Goal: Transaction & Acquisition: Purchase product/service

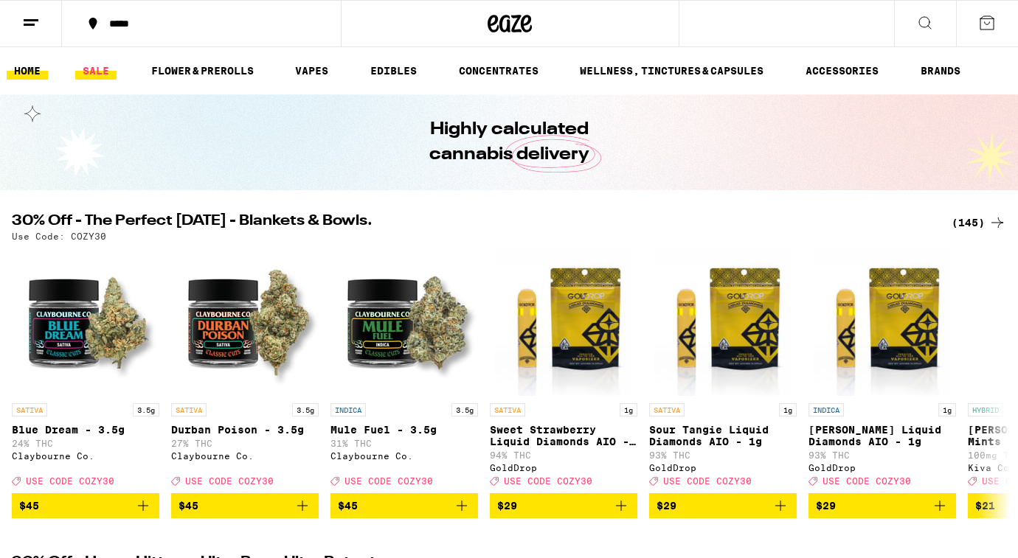
click at [100, 66] on link "SALE" at bounding box center [95, 71] width 41 height 18
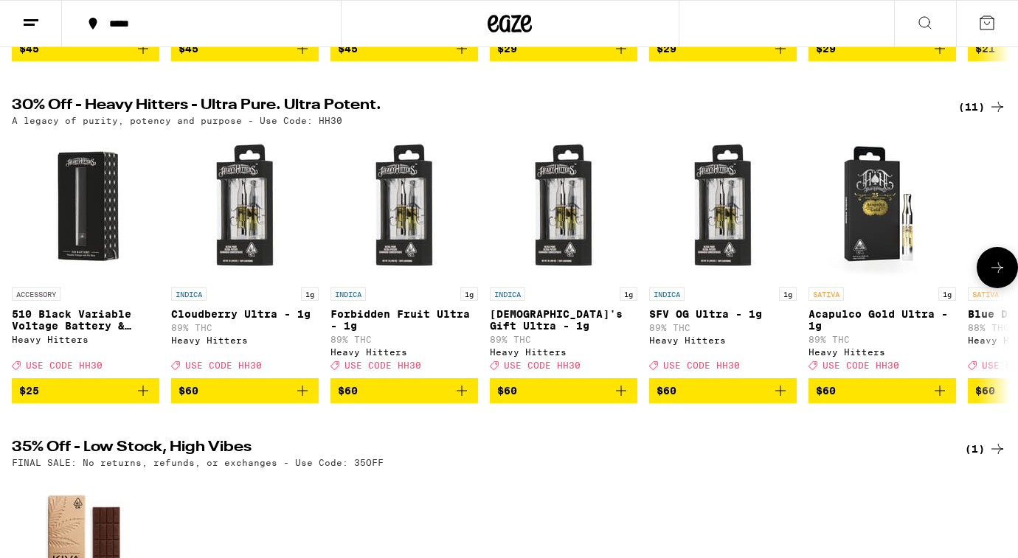
scroll to position [441, 0]
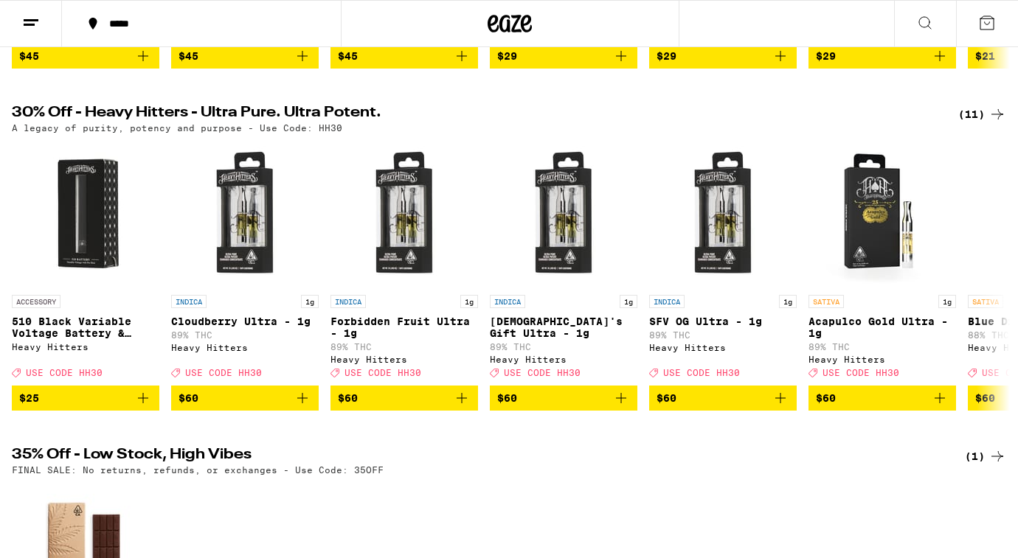
click at [988, 123] on icon at bounding box center [997, 114] width 18 height 18
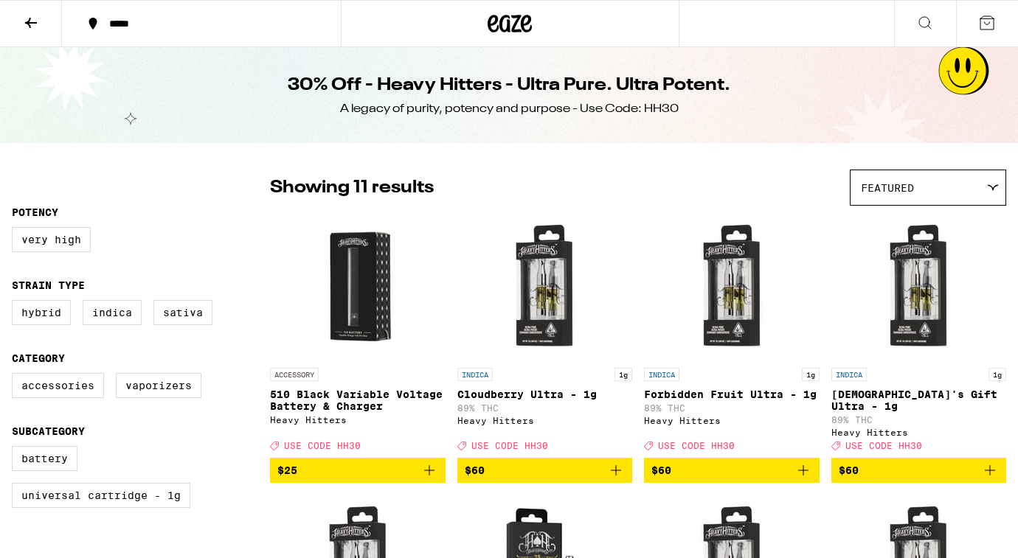
click at [31, 15] on icon at bounding box center [31, 23] width 18 height 18
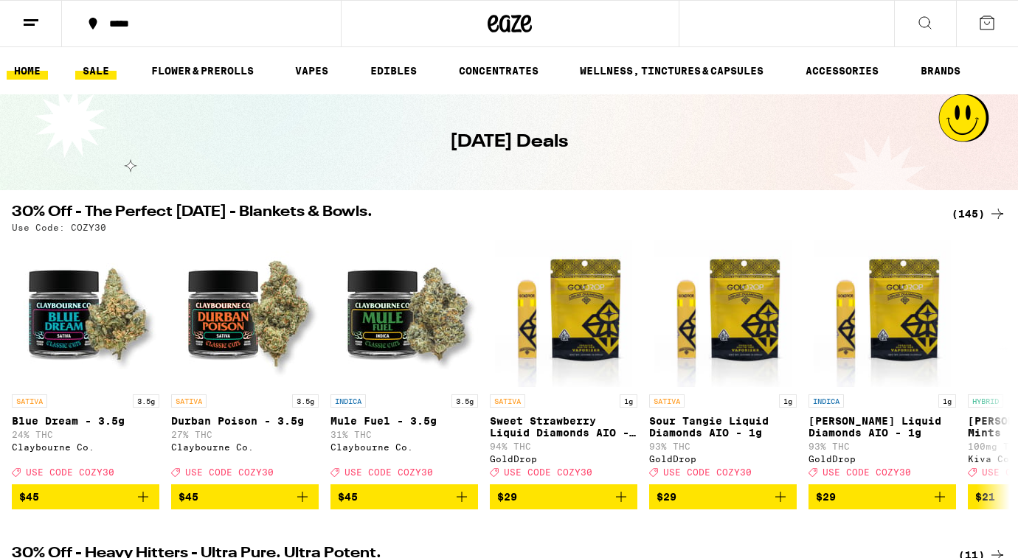
click at [30, 68] on link "HOME" at bounding box center [27, 71] width 41 height 18
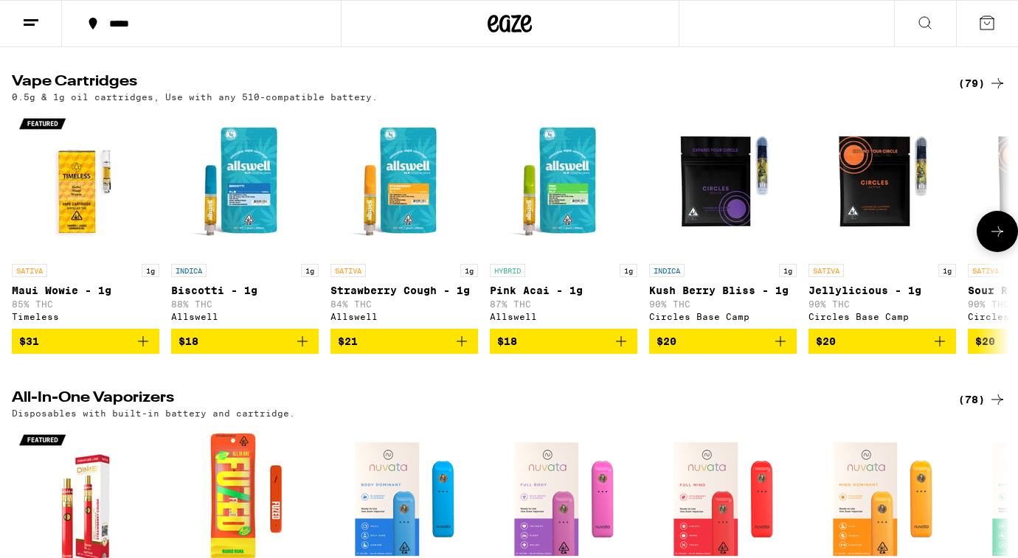
scroll to position [2145, 0]
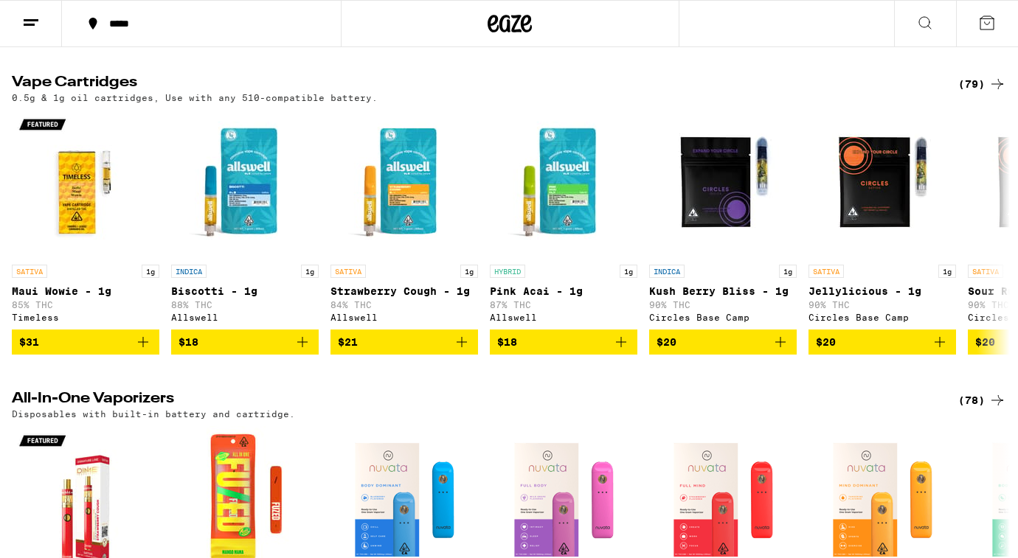
click at [967, 93] on div "(79)" at bounding box center [982, 84] width 48 height 18
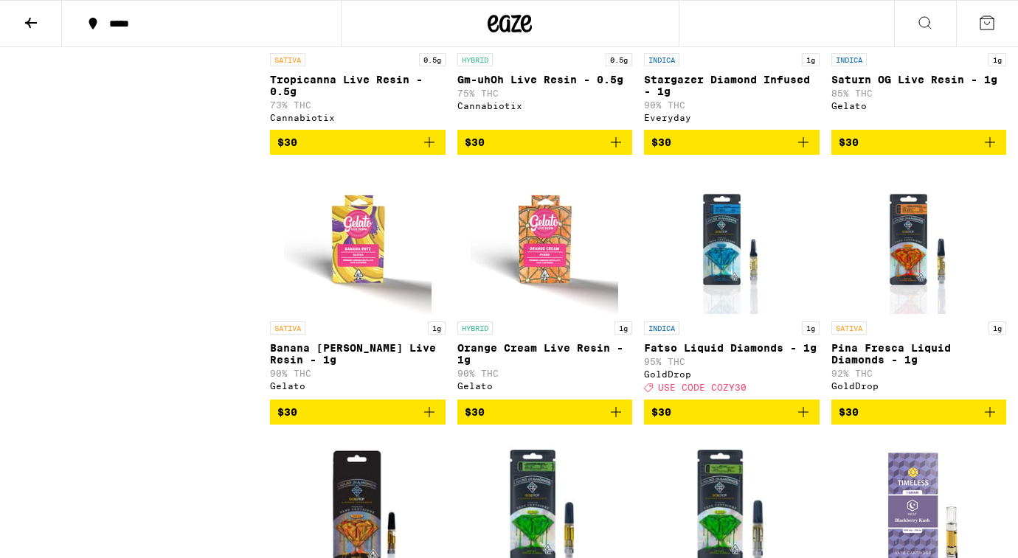
scroll to position [2379, 0]
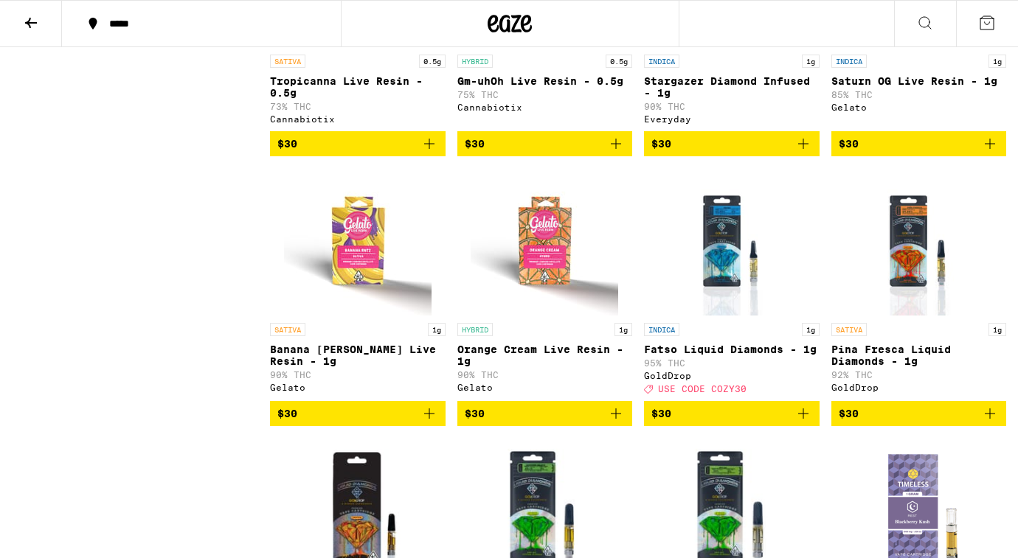
click at [575, 423] on span "$30" at bounding box center [545, 414] width 161 height 18
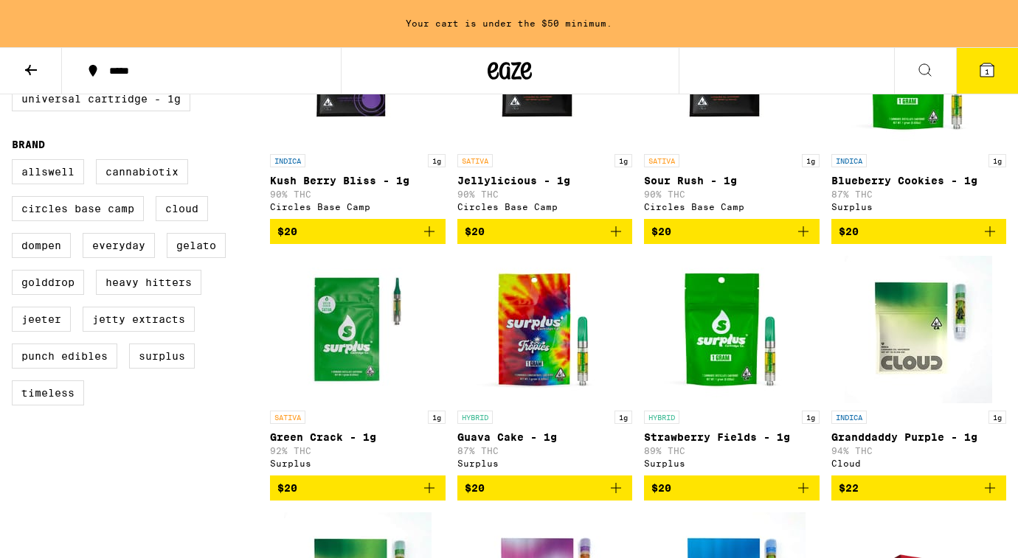
scroll to position [520, 0]
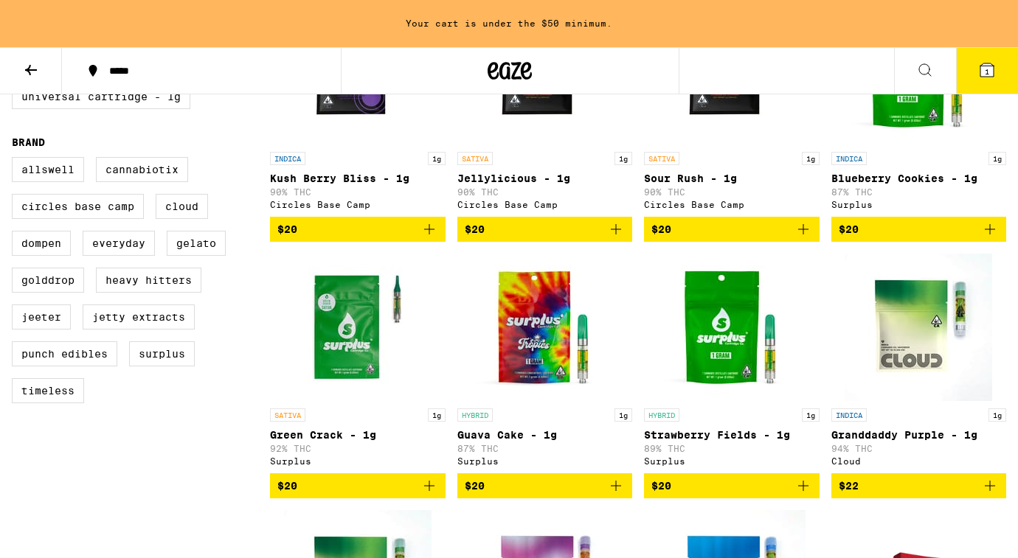
click at [365, 495] on span "$20" at bounding box center [357, 486] width 161 height 18
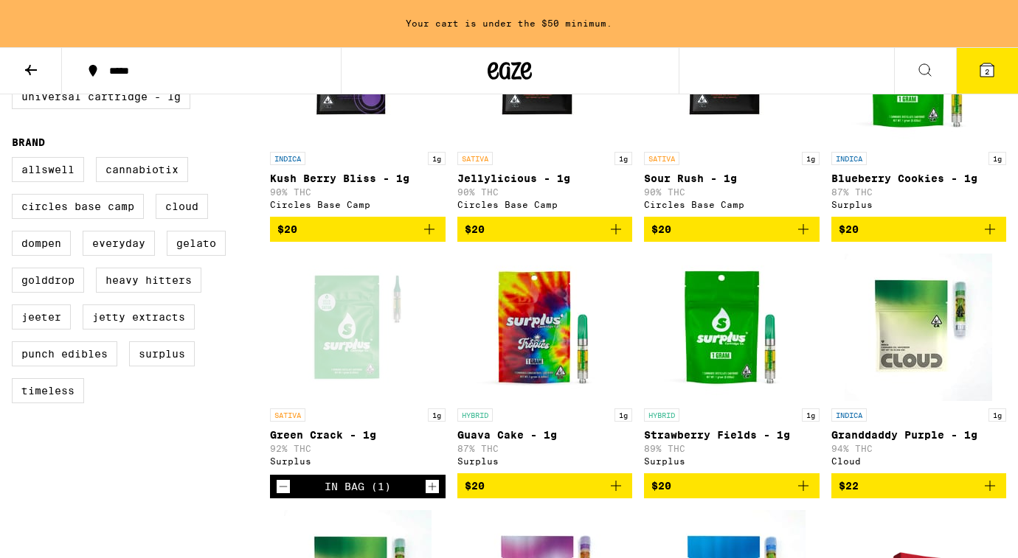
scroll to position [473, 0]
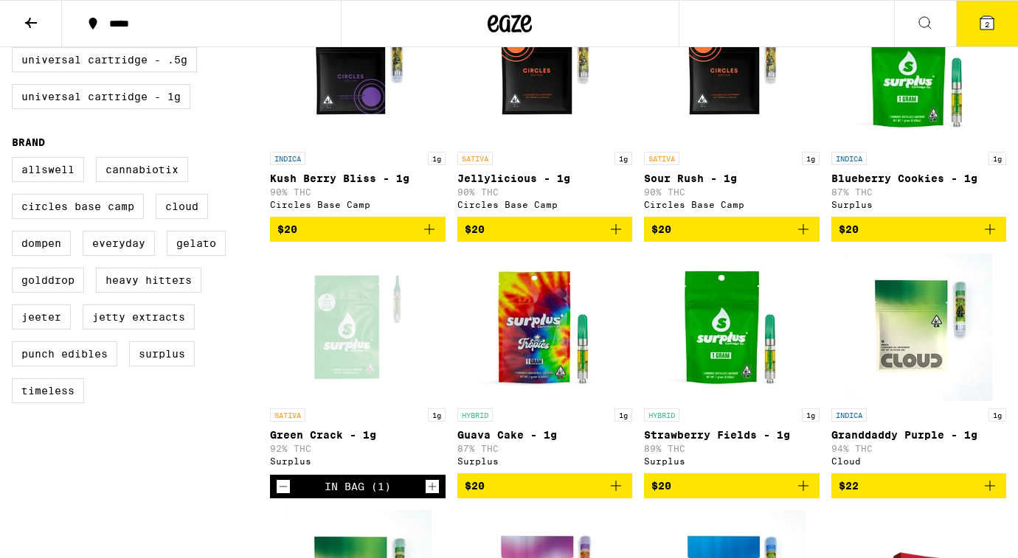
click at [994, 27] on icon at bounding box center [987, 23] width 18 height 18
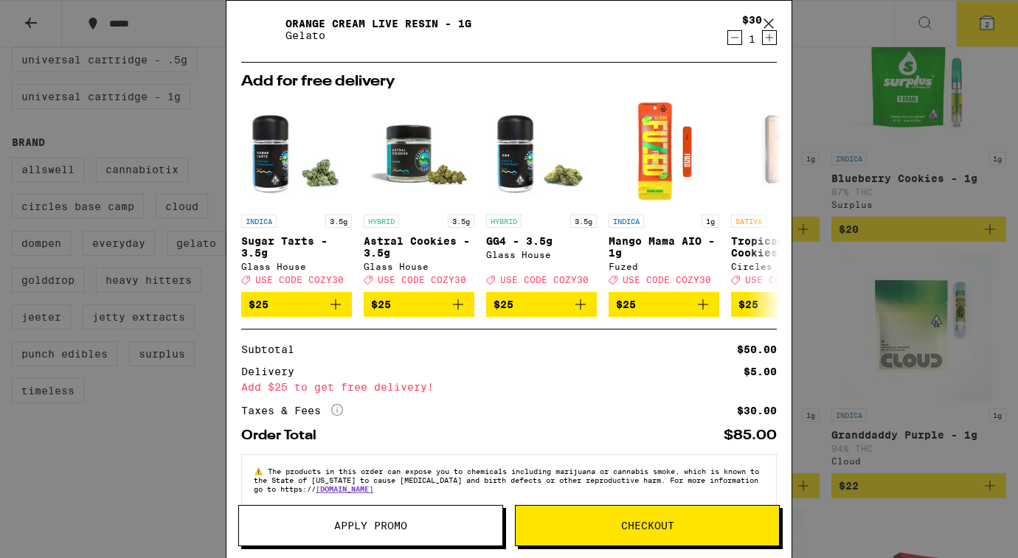
scroll to position [122, 0]
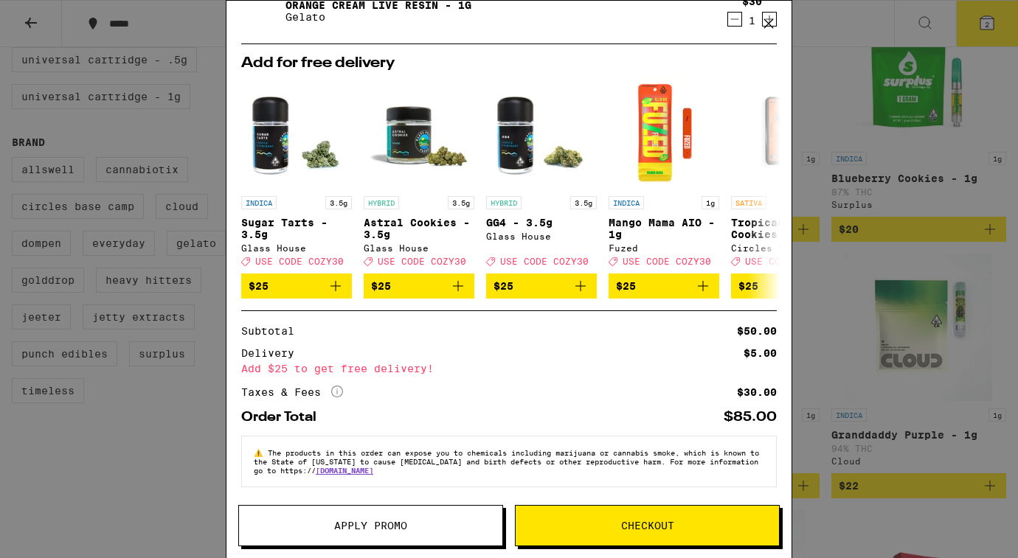
click at [614, 535] on button "Checkout" at bounding box center [647, 525] width 265 height 41
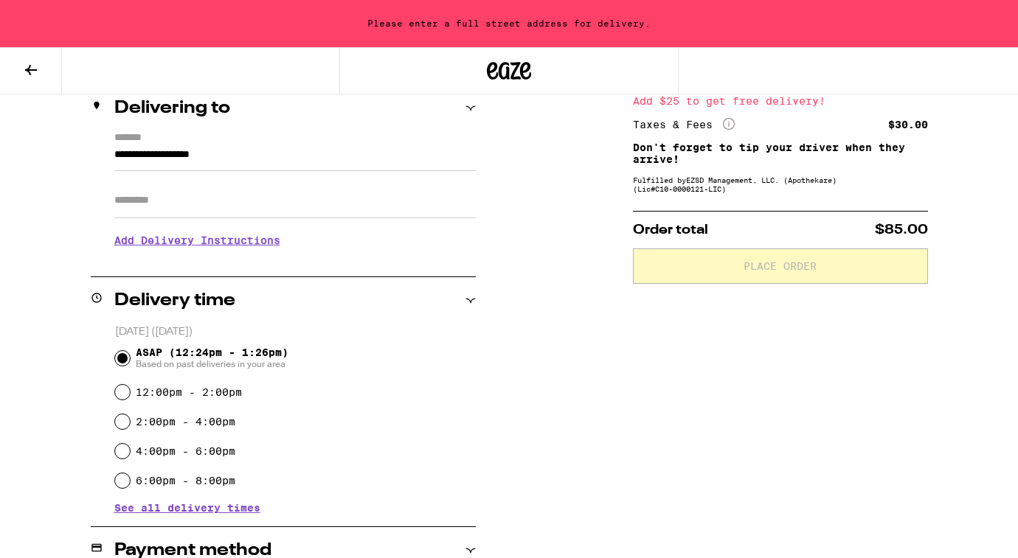
scroll to position [183, 0]
click at [217, 207] on input "Apt/Suite" at bounding box center [294, 199] width 361 height 35
drag, startPoint x: 286, startPoint y: 159, endPoint x: 64, endPoint y: 159, distance: 222.0
click at [64, 159] on div "**********" at bounding box center [509, 448] width 1018 height 811
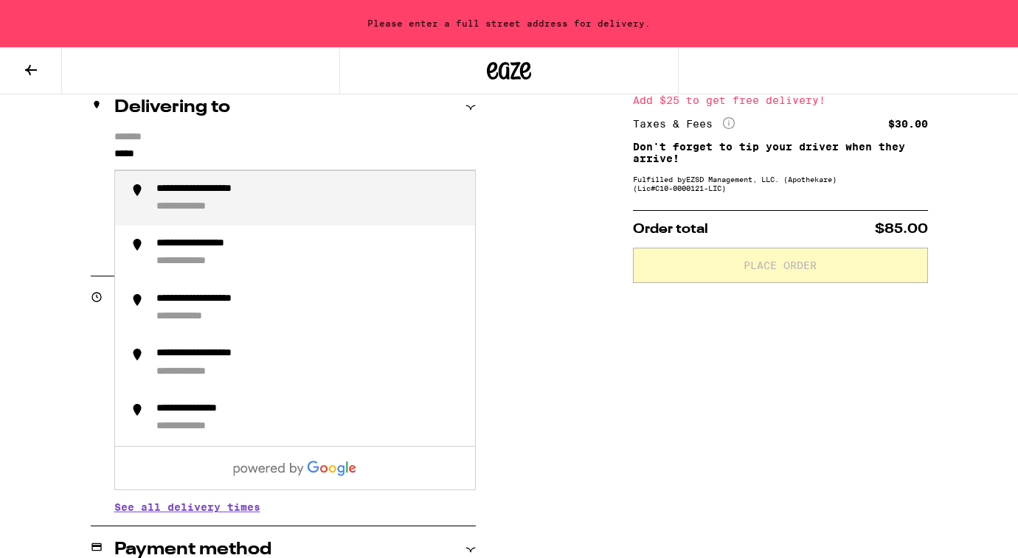
click at [209, 204] on div "**********" at bounding box center [199, 208] width 87 height 14
type input "**********"
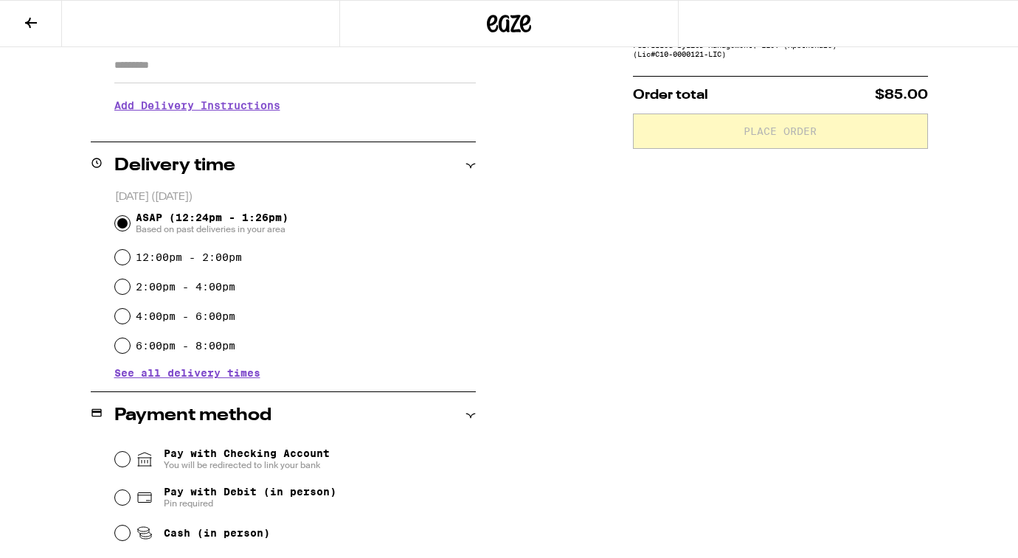
scroll to position [274, 0]
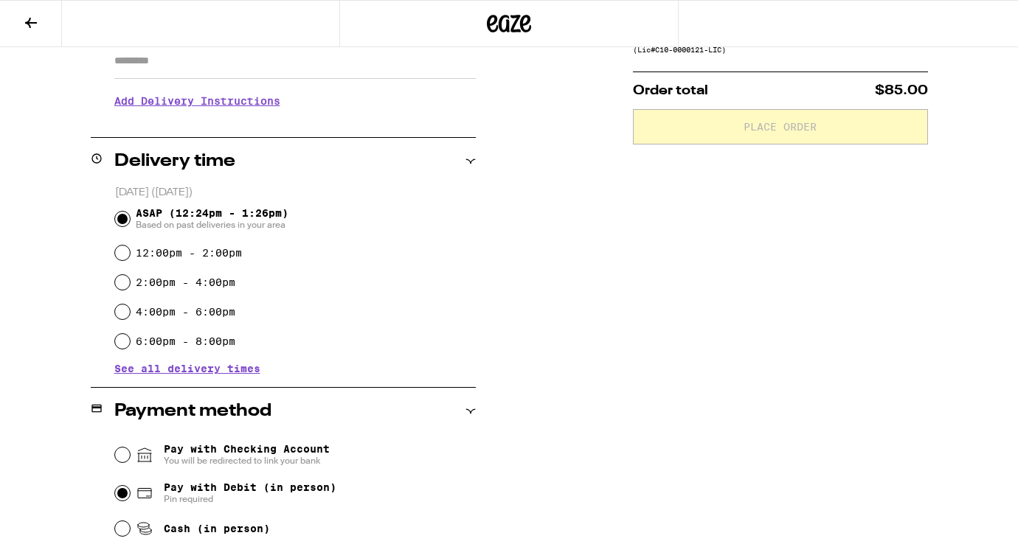
click at [123, 493] on input "Pay with Debit (in person) Pin required" at bounding box center [122, 493] width 15 height 15
radio input "true"
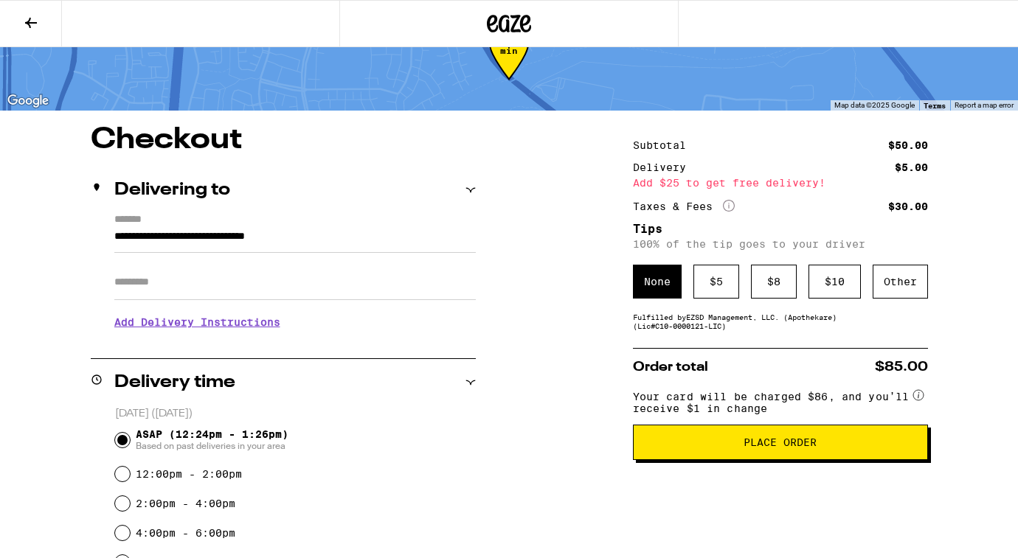
scroll to position [48, 0]
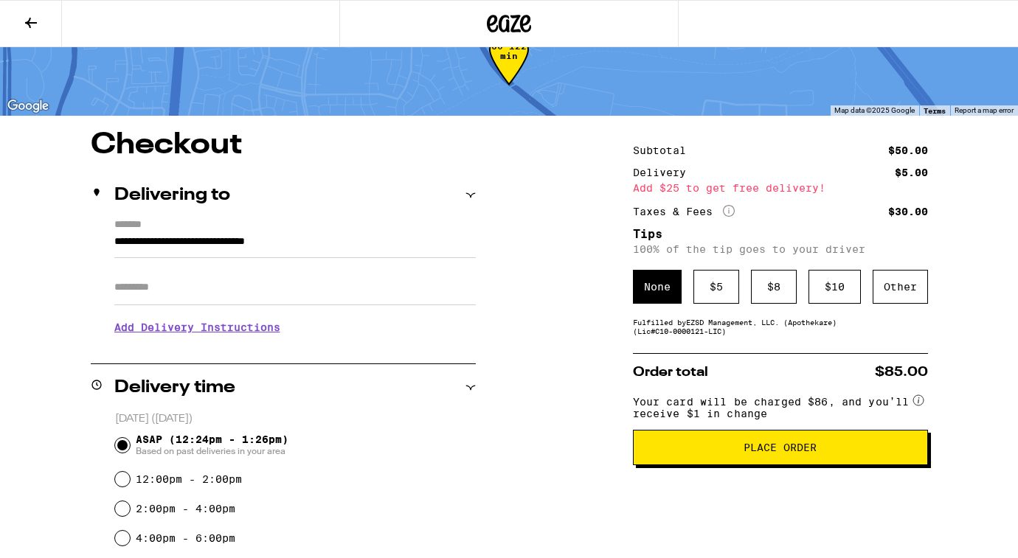
click at [355, 298] on input "Apt/Suite" at bounding box center [294, 287] width 361 height 35
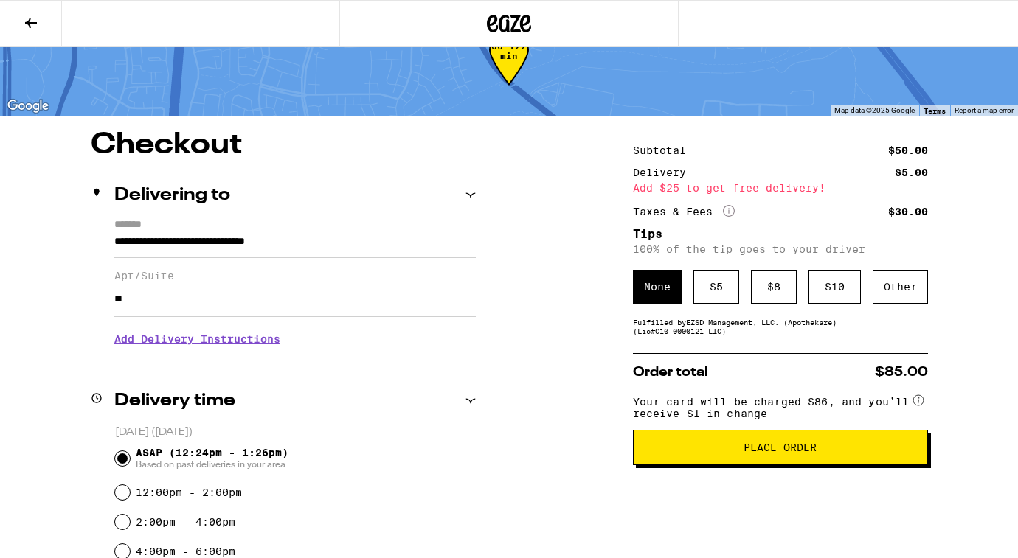
type input "**"
click at [566, 478] on div "**********" at bounding box center [509, 543] width 1018 height 824
click at [770, 449] on button "Place Order" at bounding box center [780, 447] width 295 height 35
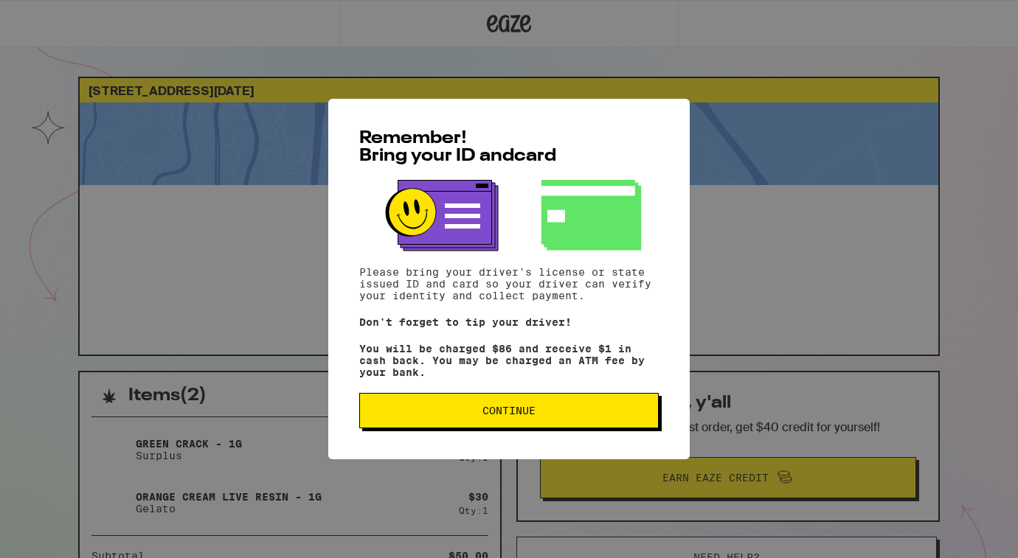
click at [554, 416] on span "Continue" at bounding box center [509, 411] width 274 height 10
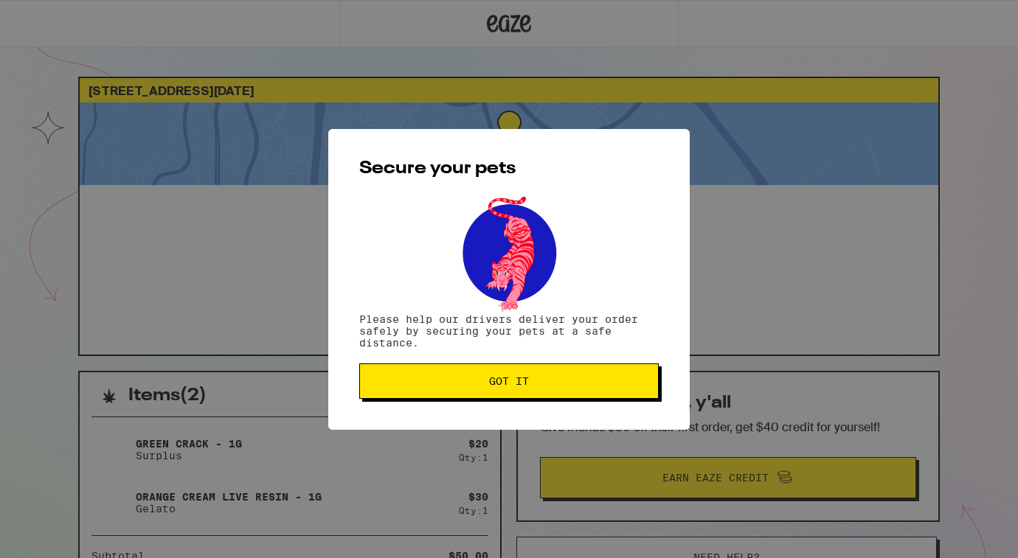
click at [537, 398] on button "Got it" at bounding box center [508, 381] width 299 height 35
